Goal: Entertainment & Leisure: Consume media (video, audio)

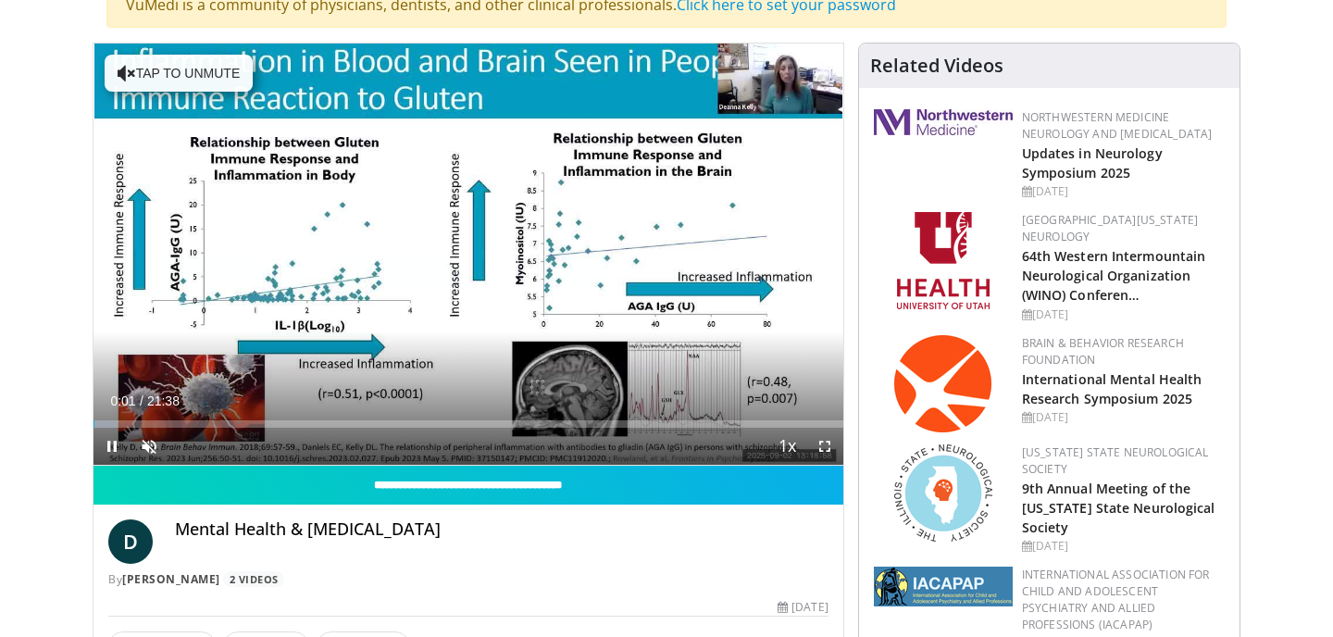
scroll to position [164, 0]
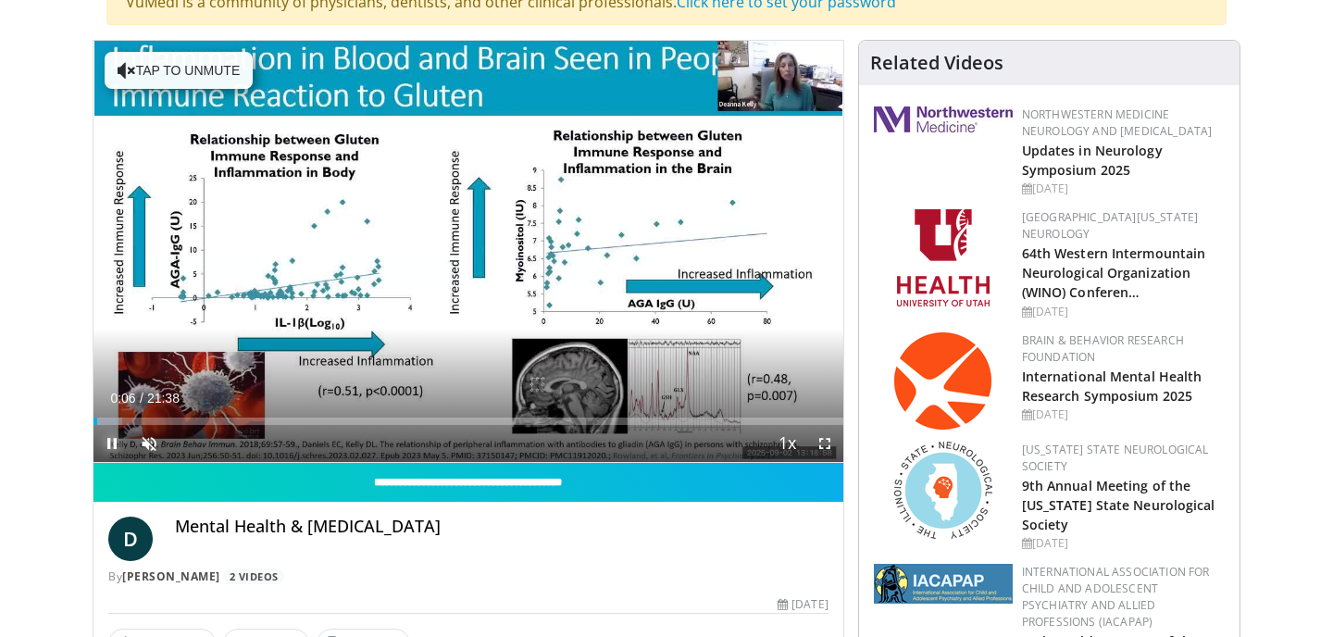
click at [114, 444] on span "Video Player" at bounding box center [112, 443] width 37 height 37
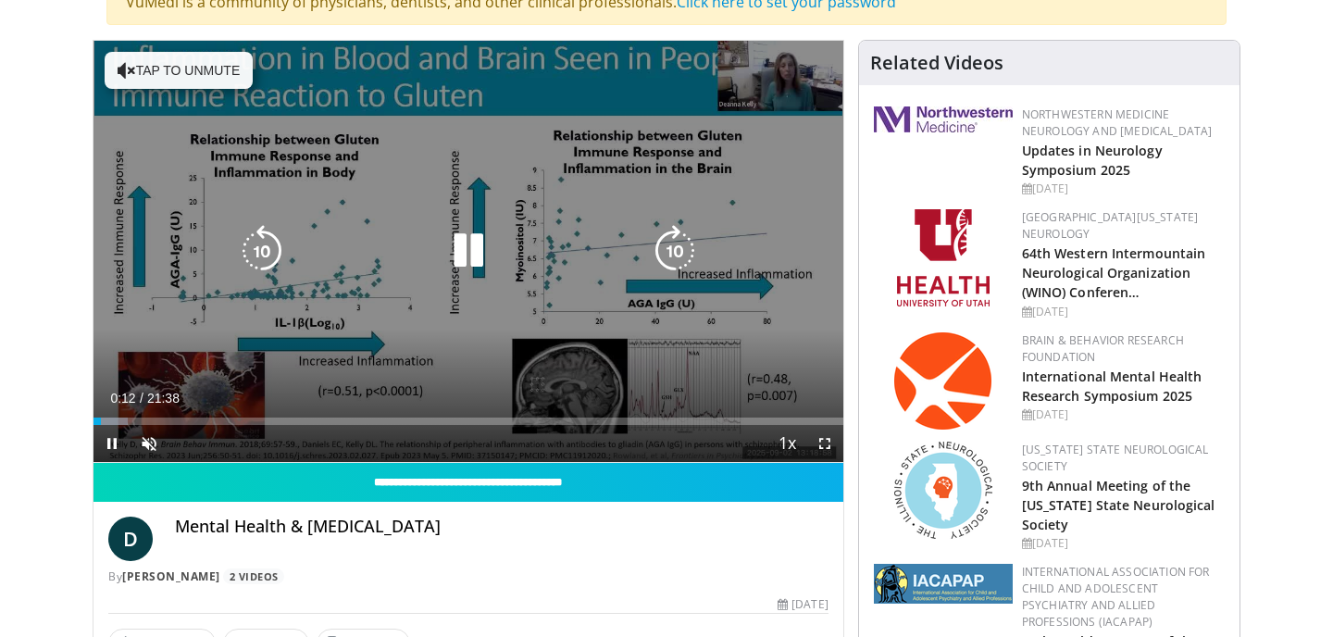
click at [165, 66] on button "Tap to unmute" at bounding box center [179, 70] width 148 height 37
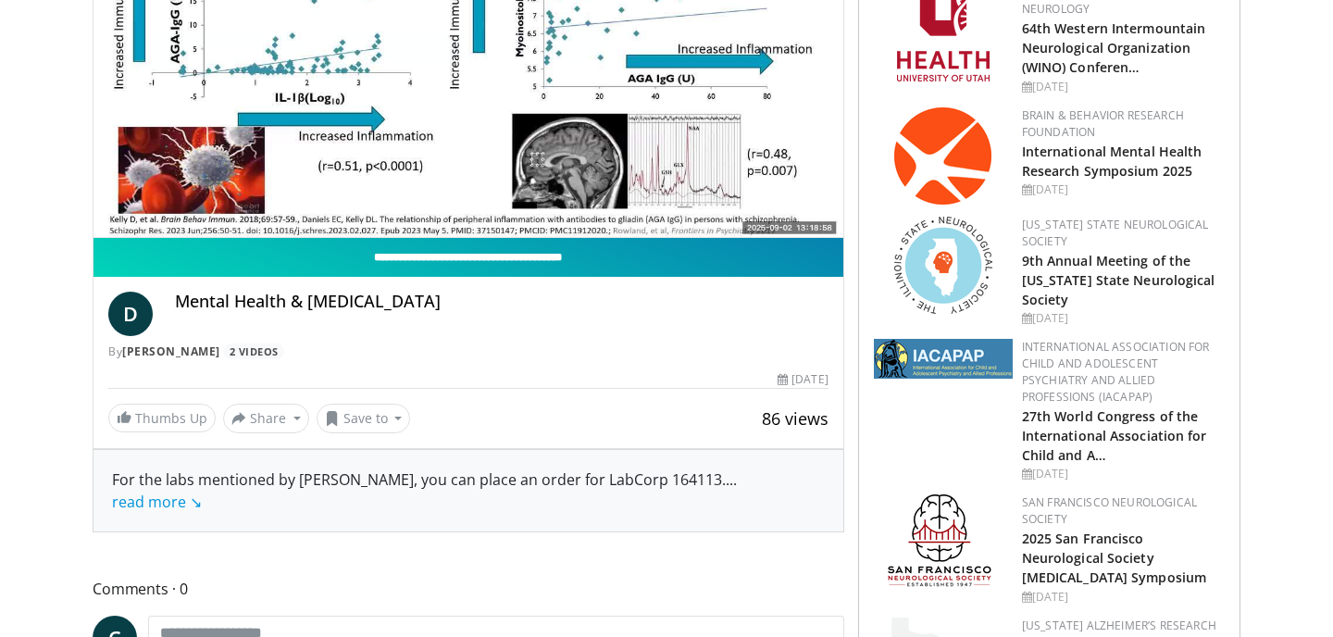
scroll to position [393, 0]
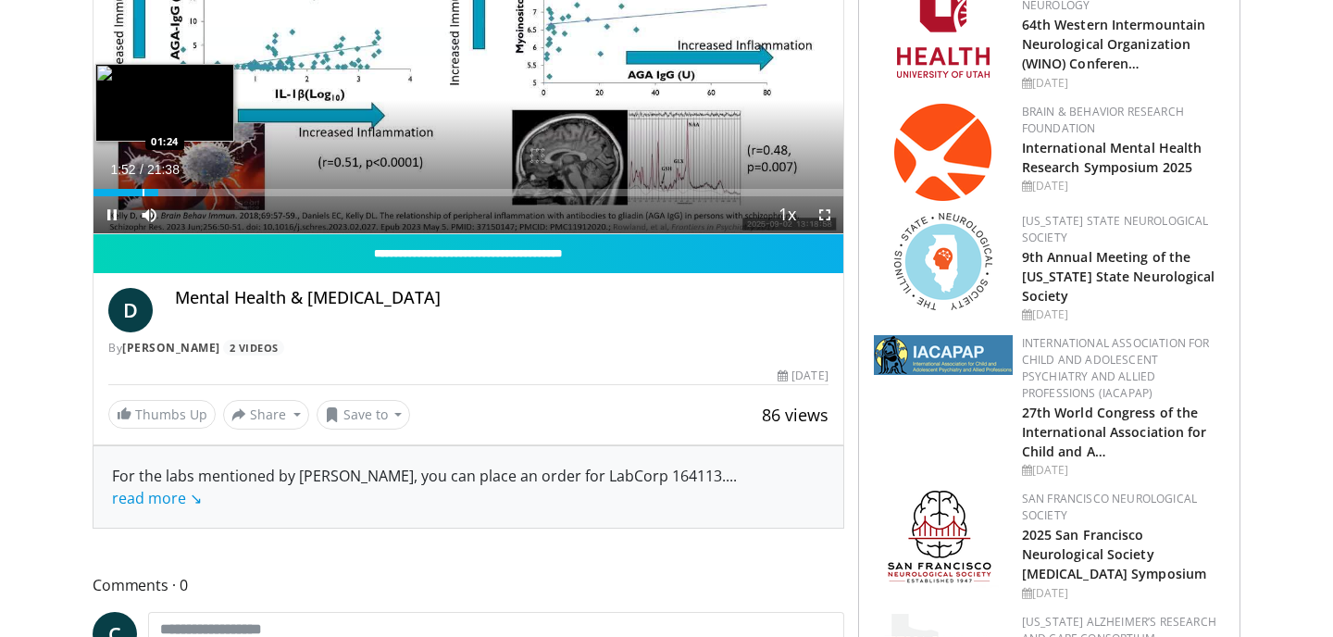
click at [143, 195] on div "Progress Bar" at bounding box center [144, 192] width 2 height 7
click at [137, 195] on div "Progress Bar" at bounding box center [138, 192] width 2 height 7
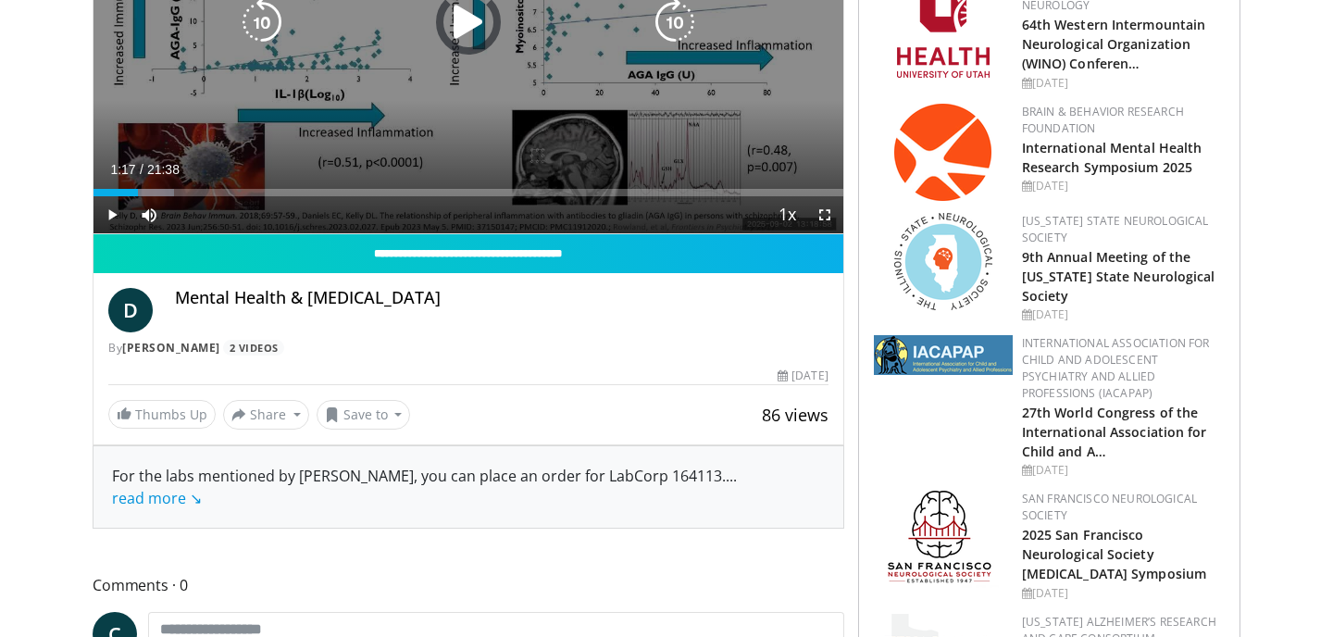
click at [127, 193] on div "Loaded : 10.69% 01:17 00:59" at bounding box center [469, 192] width 750 height 7
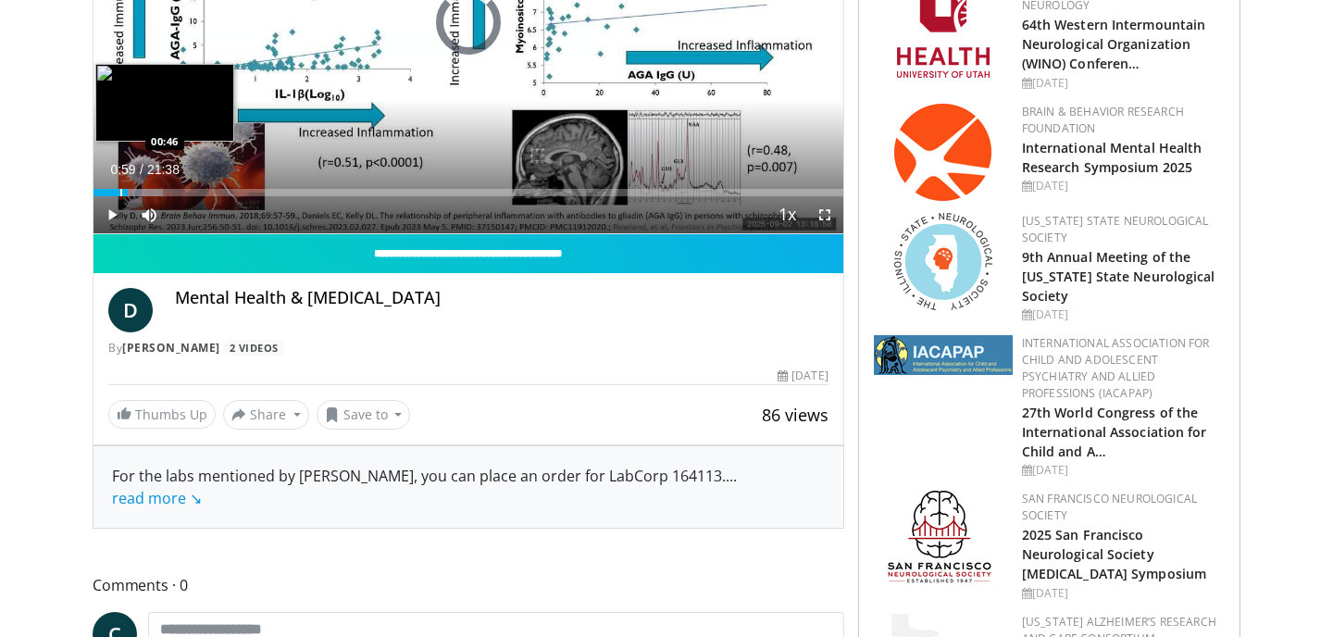
click at [120, 194] on div "Progress Bar" at bounding box center [121, 192] width 2 height 7
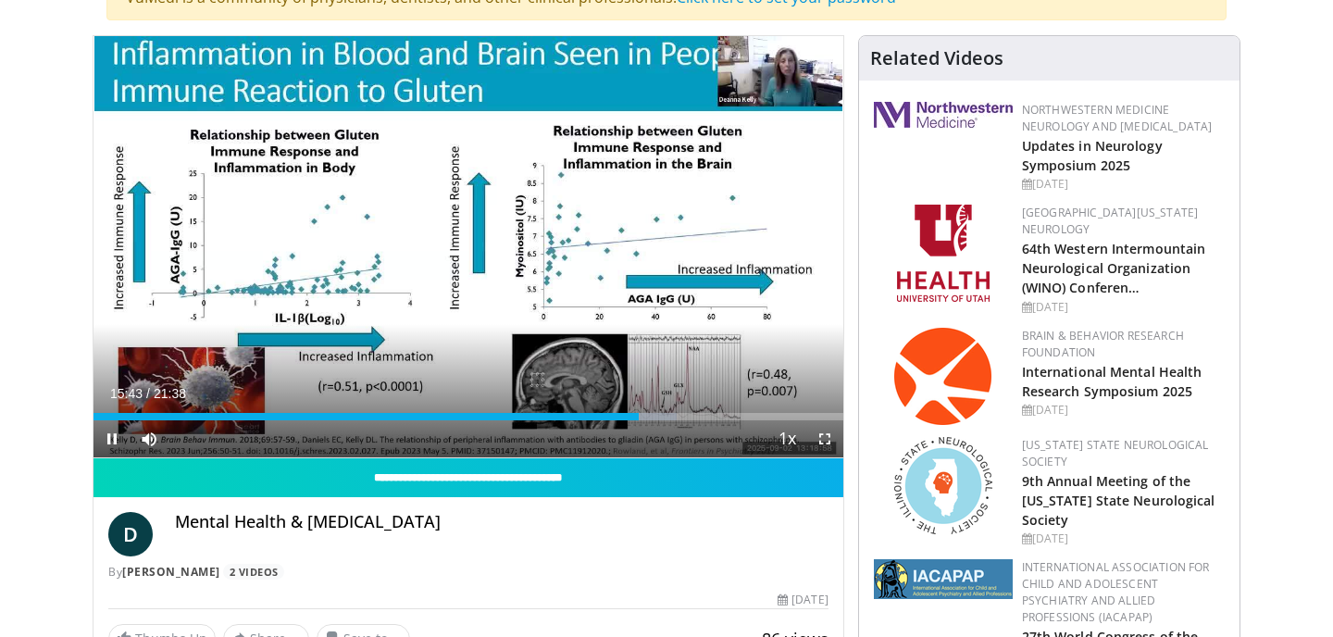
scroll to position [194, 0]
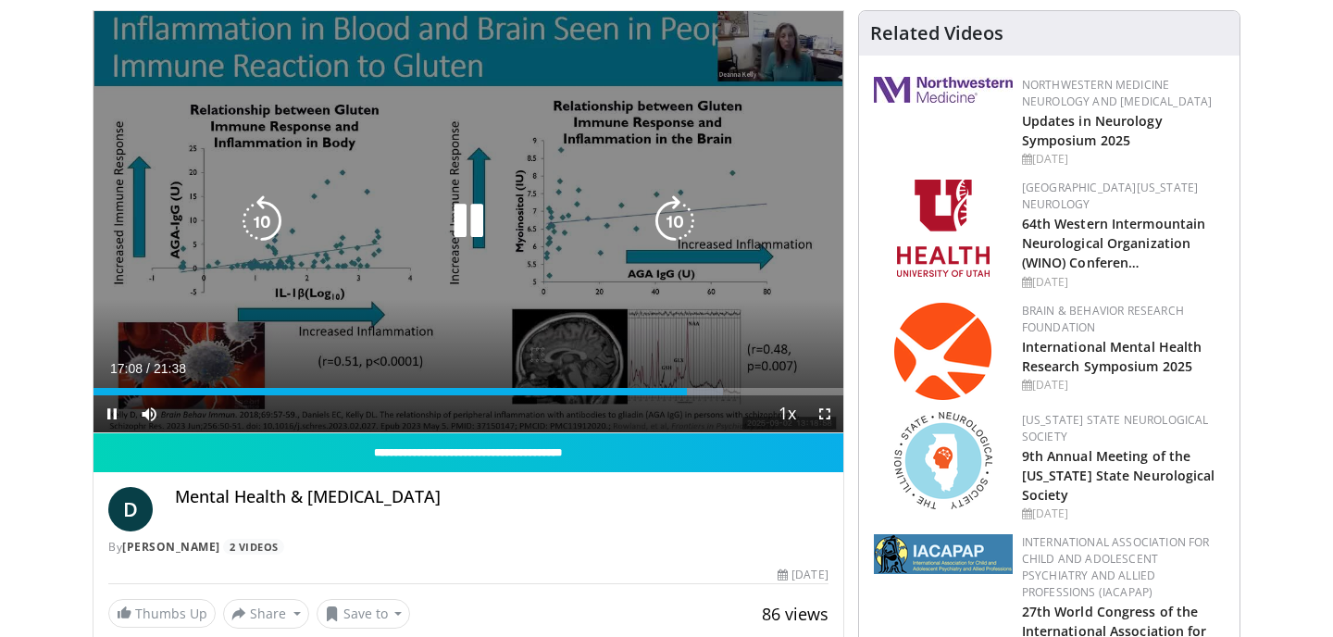
click at [807, 67] on div "10 seconds Tap to unmute" at bounding box center [469, 221] width 750 height 421
click at [806, 67] on div "10 seconds Tap to unmute" at bounding box center [469, 221] width 750 height 421
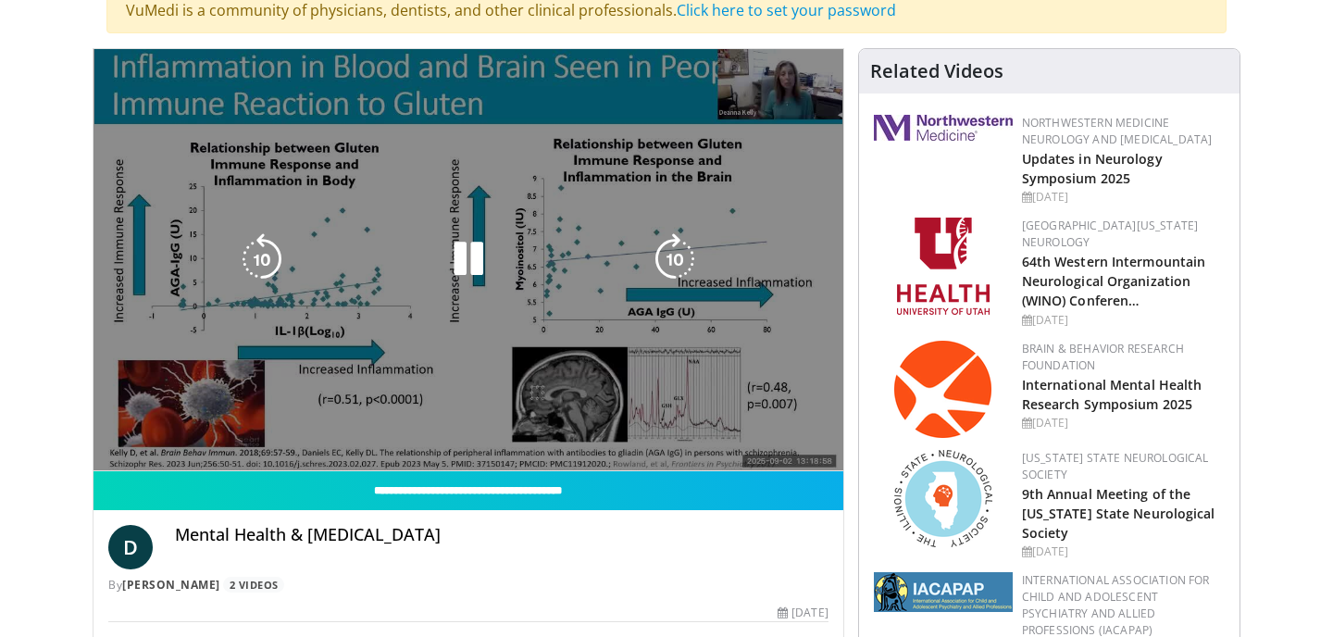
scroll to position [155, 0]
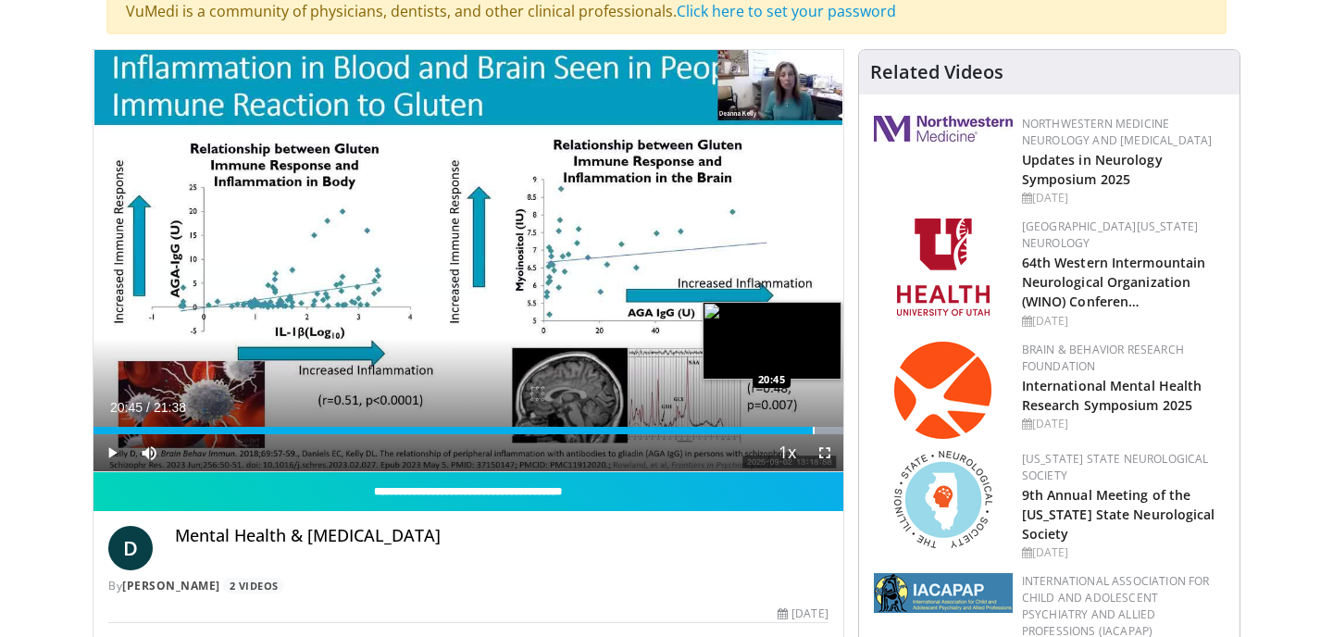
click at [813, 432] on div "Progress Bar" at bounding box center [814, 430] width 2 height 7
click at [788, 425] on div "Loaded : 100.00% 20:47 20:01" at bounding box center [469, 426] width 750 height 18
click at [812, 432] on div "Progress Bar" at bounding box center [813, 430] width 2 height 7
click at [819, 432] on div "Progress Bar" at bounding box center [820, 430] width 2 height 7
click at [824, 432] on div "Progress Bar" at bounding box center [825, 430] width 2 height 7
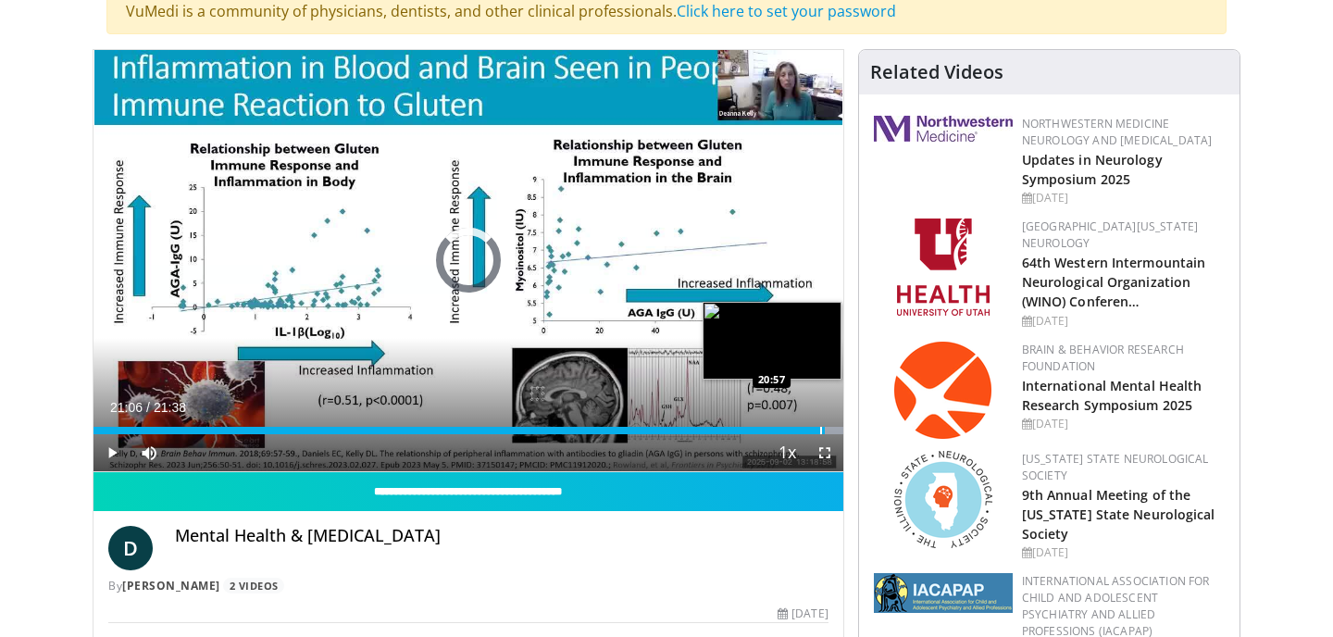
click at [820, 432] on div "Progress Bar" at bounding box center [821, 430] width 2 height 7
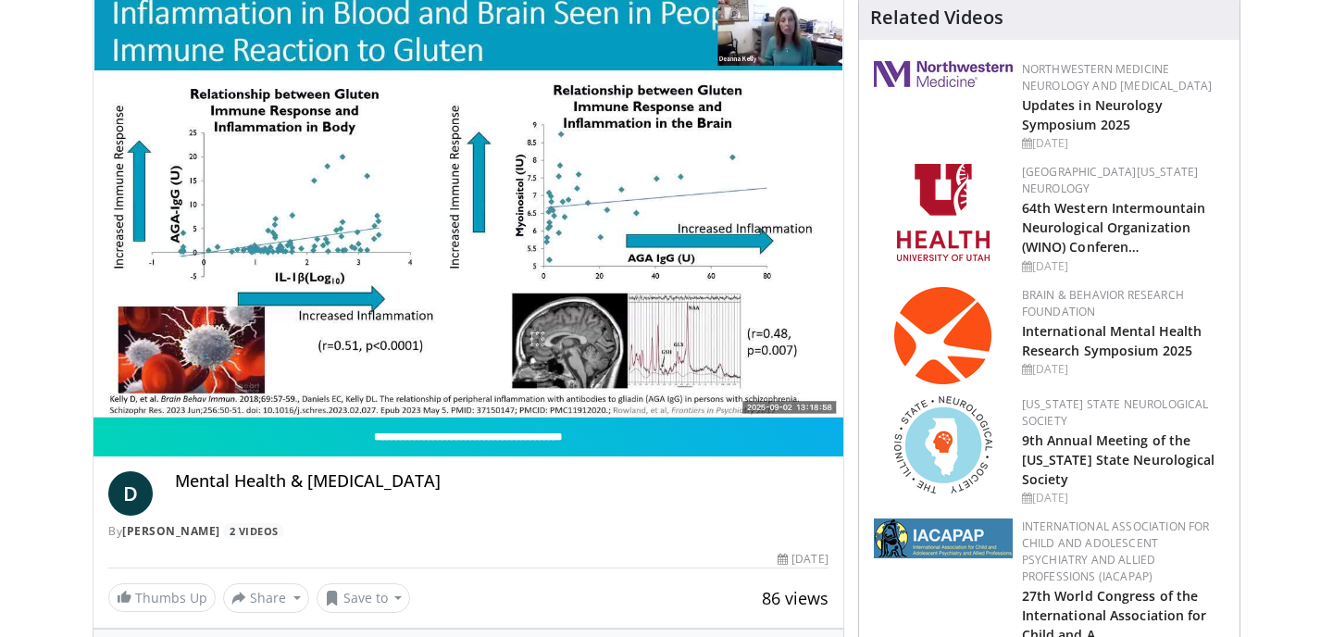
scroll to position [185, 0]
